Goal: Find specific page/section: Find specific page/section

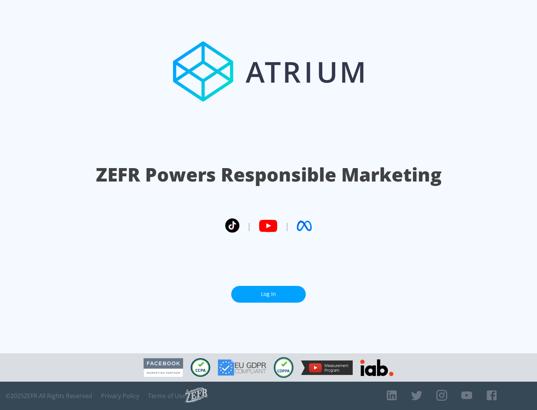
click at [269, 291] on link "Log In" at bounding box center [268, 294] width 75 height 17
